Goal: Transaction & Acquisition: Subscribe to service/newsletter

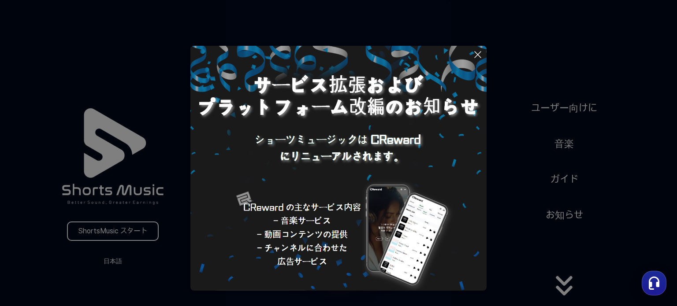
click at [556, 147] on button at bounding box center [338, 153] width 677 height 306
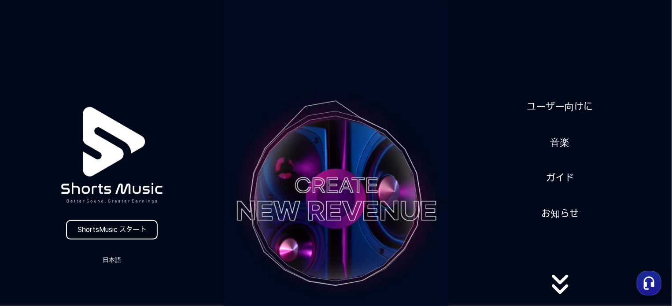
click at [106, 232] on link "ShortsMusic スタート" at bounding box center [112, 229] width 92 height 19
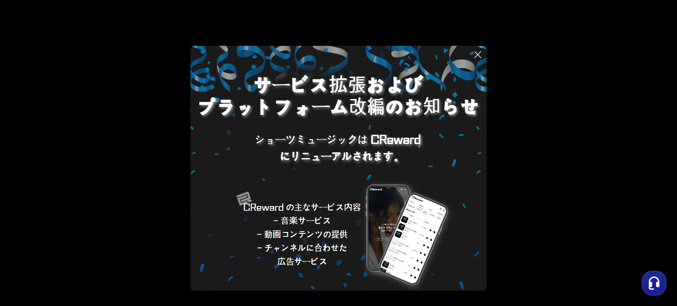
click at [472, 56] on icon at bounding box center [477, 54] width 11 height 11
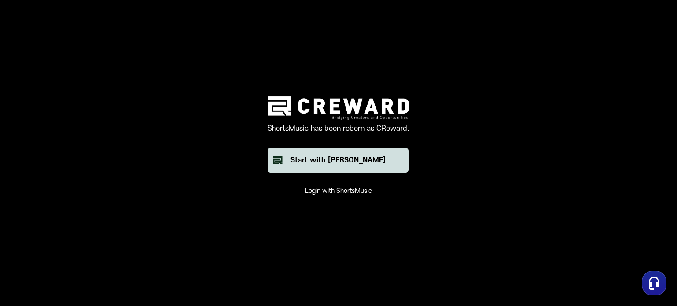
click at [342, 169] on button "Start with [PERSON_NAME]" at bounding box center [337, 160] width 141 height 25
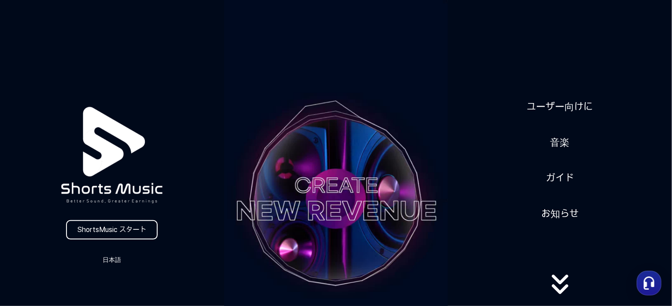
click at [557, 285] on icon at bounding box center [560, 292] width 56 height 35
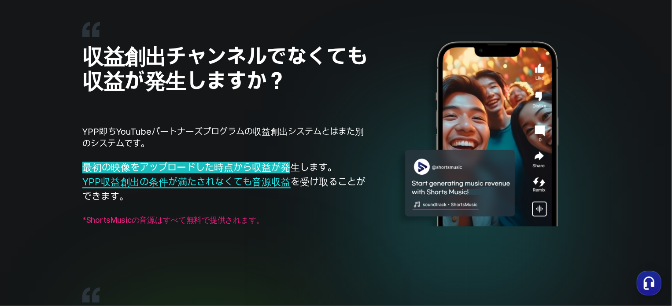
scroll to position [749, 0]
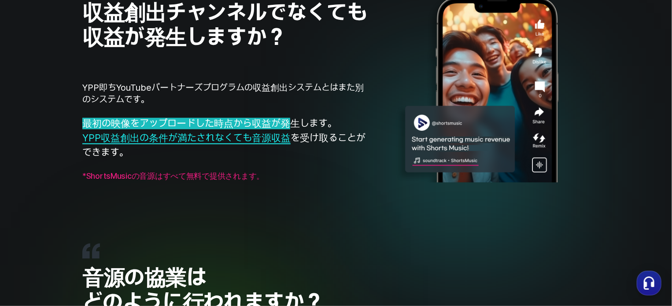
click at [420, 127] on img at bounding box center [480, 89] width 220 height 223
click at [432, 156] on img at bounding box center [480, 89] width 220 height 223
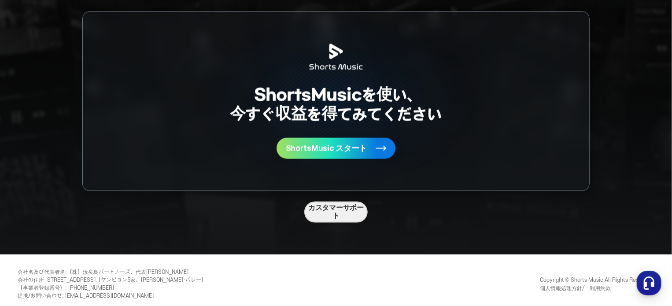
scroll to position [2348, 0]
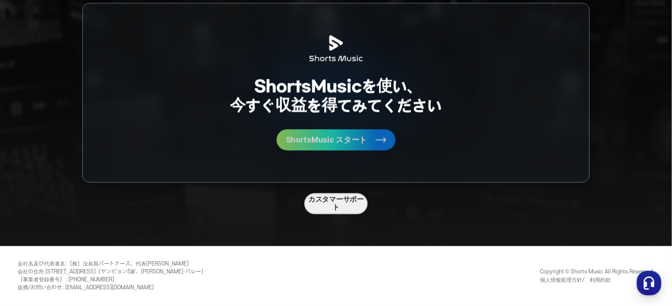
click at [376, 144] on rect at bounding box center [381, 140] width 11 height 11
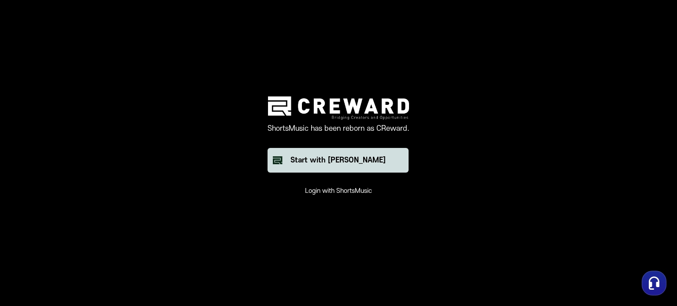
click at [354, 163] on div "Start with [PERSON_NAME]" at bounding box center [337, 160] width 95 height 11
